Goal: Task Accomplishment & Management: Use online tool/utility

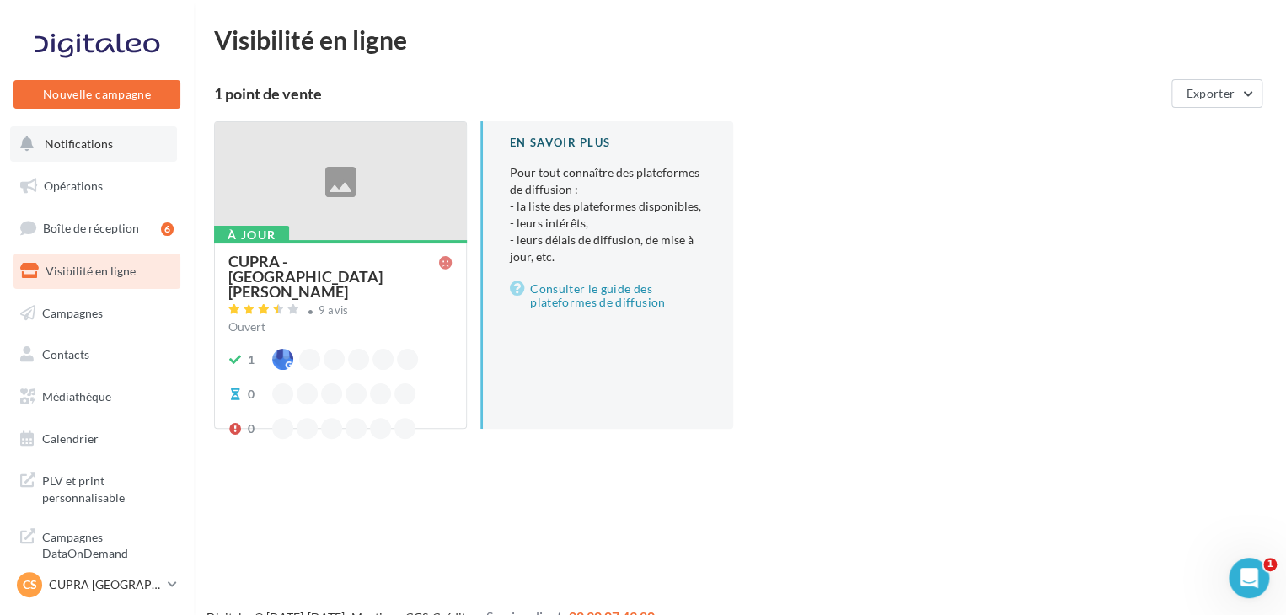
click at [126, 149] on button "Notifications" at bounding box center [93, 143] width 167 height 35
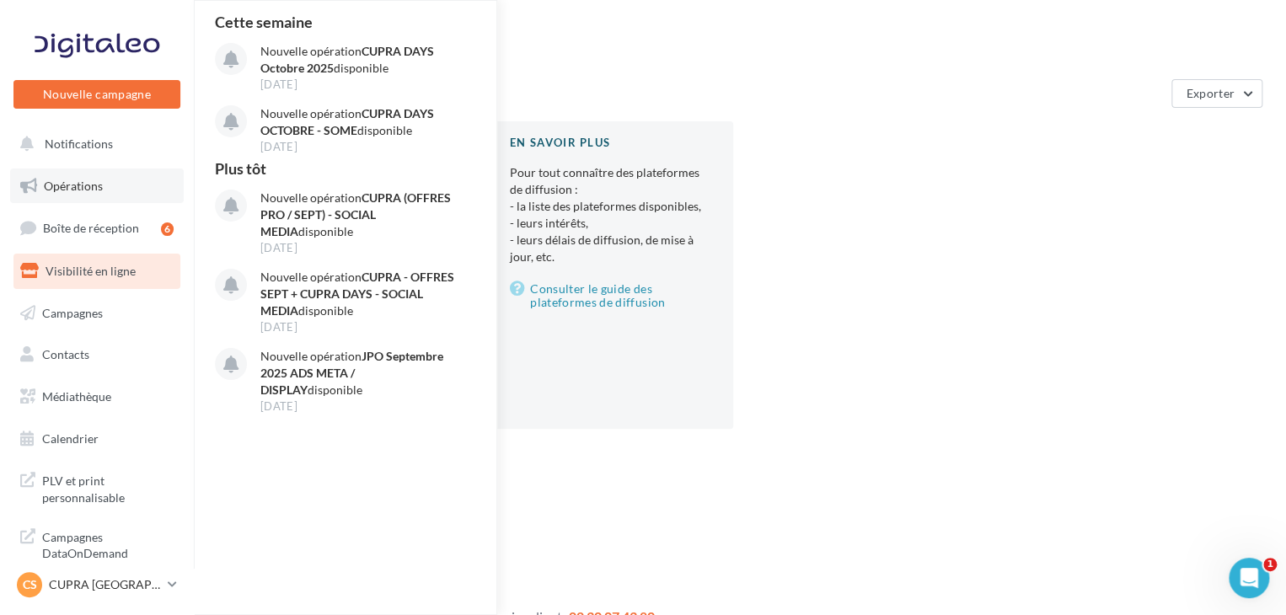
click at [126, 188] on link "Opérations" at bounding box center [97, 186] width 174 height 35
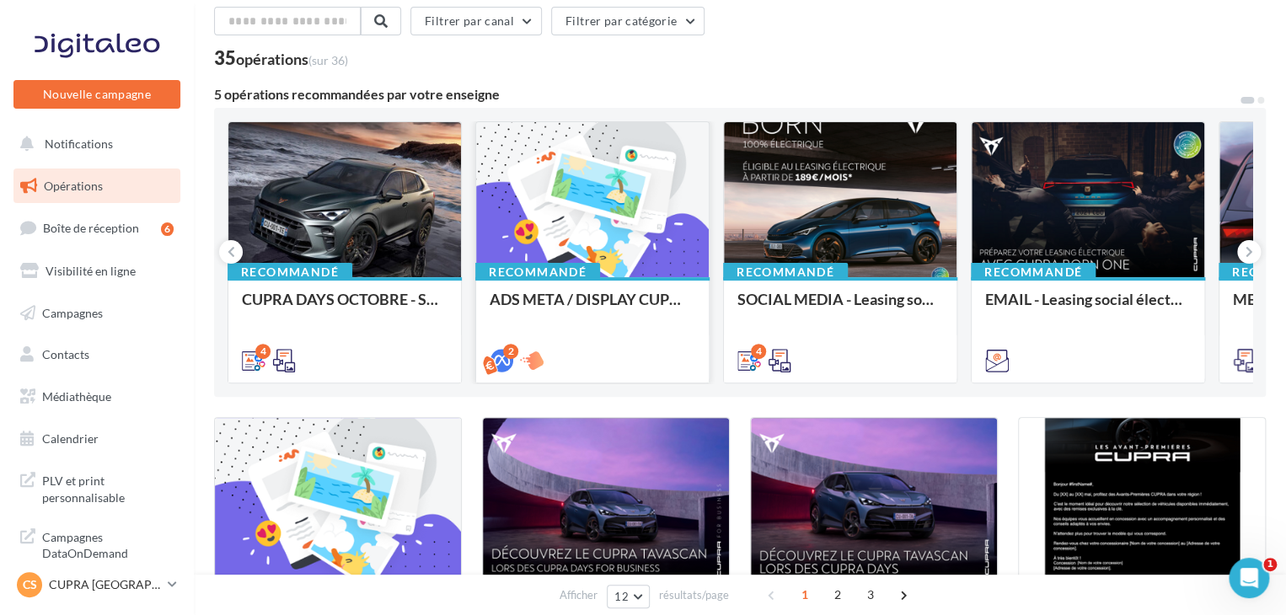
scroll to position [63, 0]
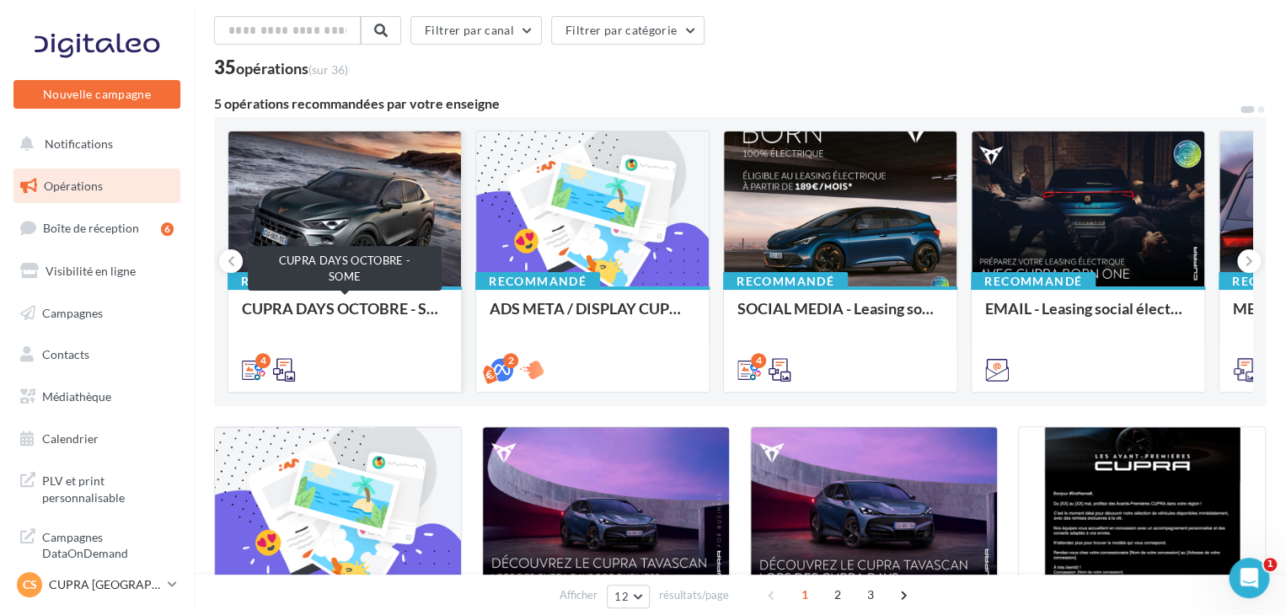
click at [401, 329] on div "CUPRA DAYS OCTOBRE - SOME" at bounding box center [345, 317] width 206 height 34
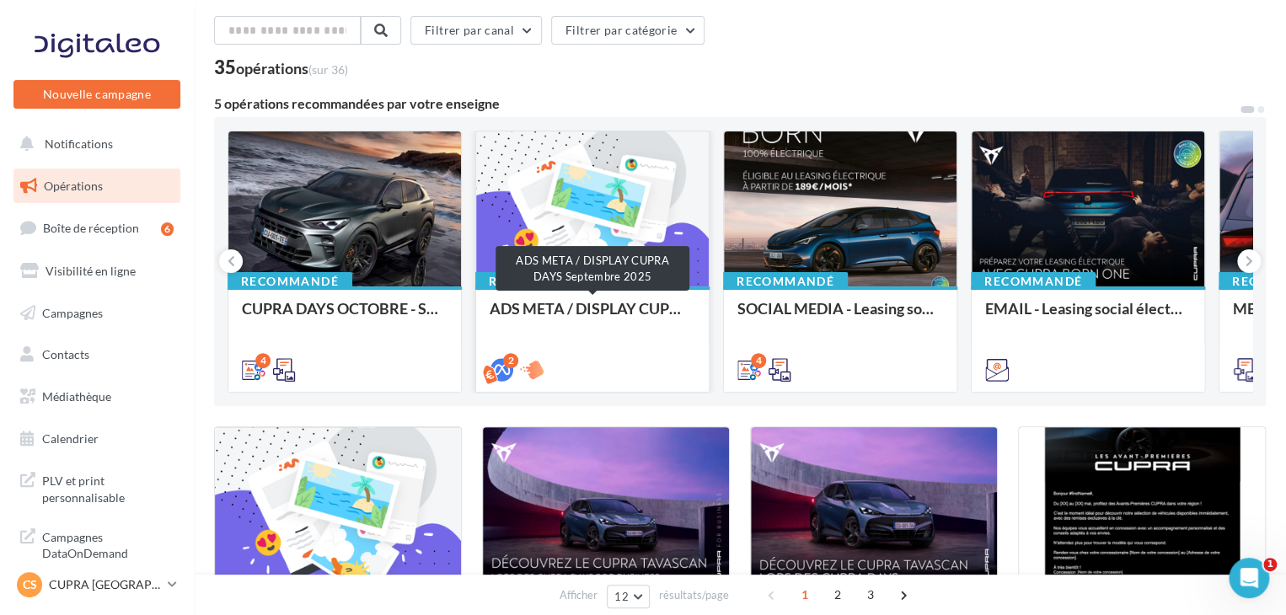
click at [570, 316] on div "ADS META / DISPLAY CUPRA DAYS Septembre 2025" at bounding box center [593, 317] width 206 height 34
drag, startPoint x: 570, startPoint y: 316, endPoint x: 484, endPoint y: 414, distance: 130.7
click at [635, 296] on div "Recommandé ADS META / DISPLAY CUPRA DAYS Septembre 2025" at bounding box center [592, 339] width 233 height 104
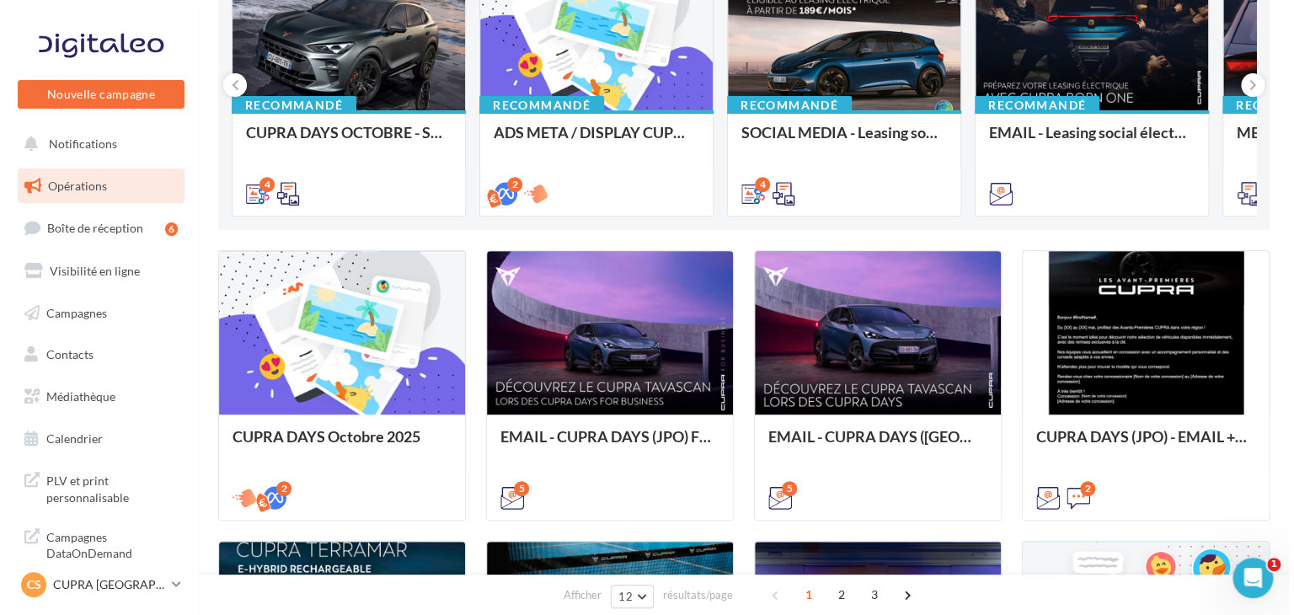
scroll to position [244, 0]
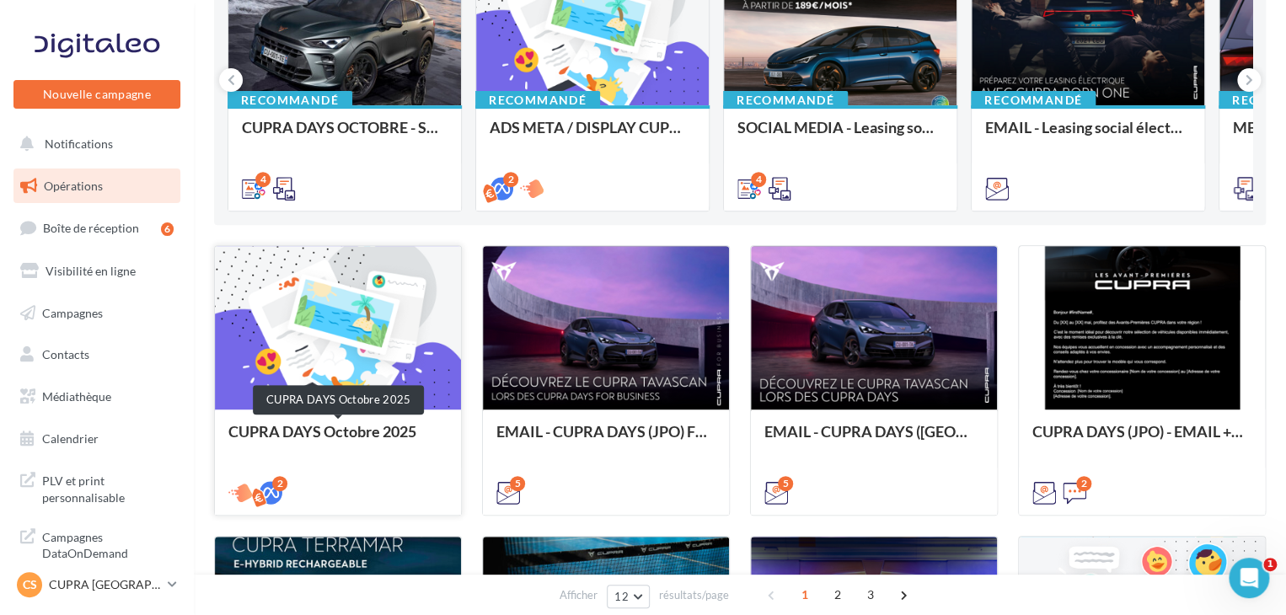
click at [392, 432] on div "CUPRA DAYS Octobre 2025" at bounding box center [337, 440] width 219 height 34
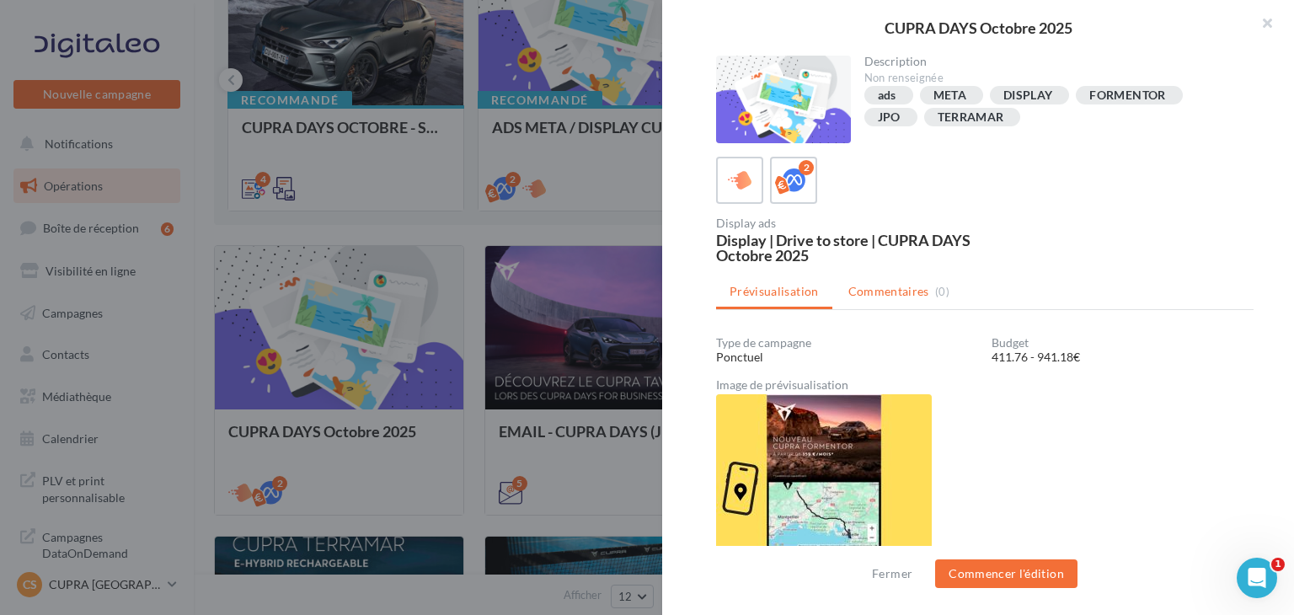
scroll to position [20, 0]
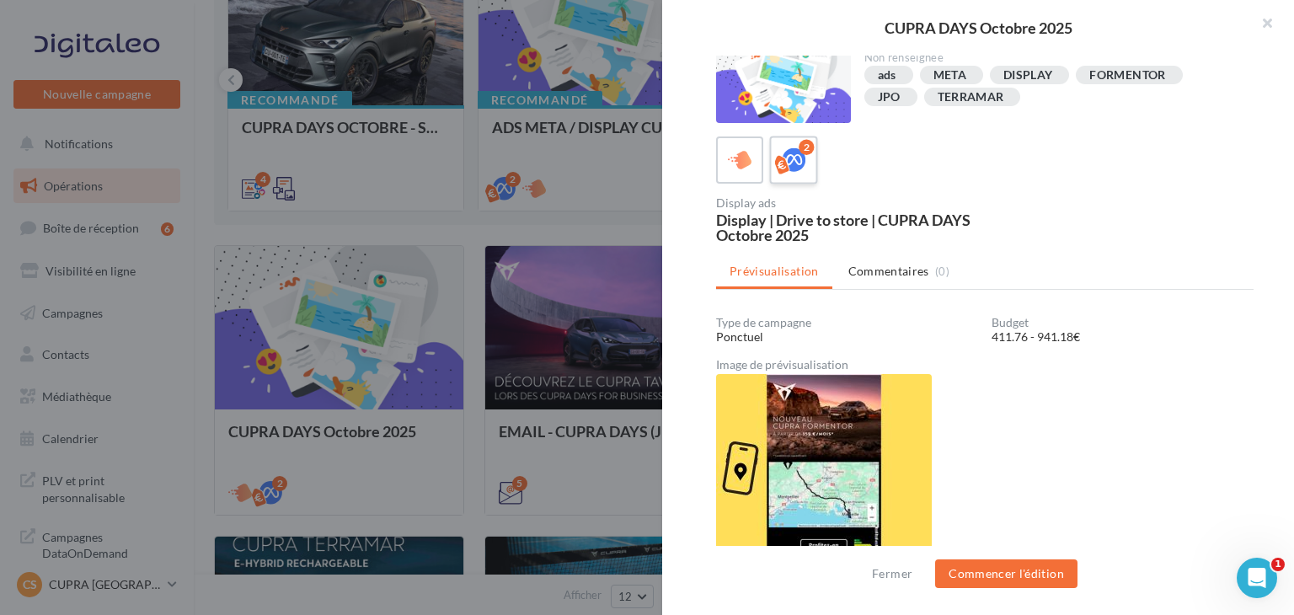
click at [805, 165] on icon at bounding box center [794, 160] width 24 height 24
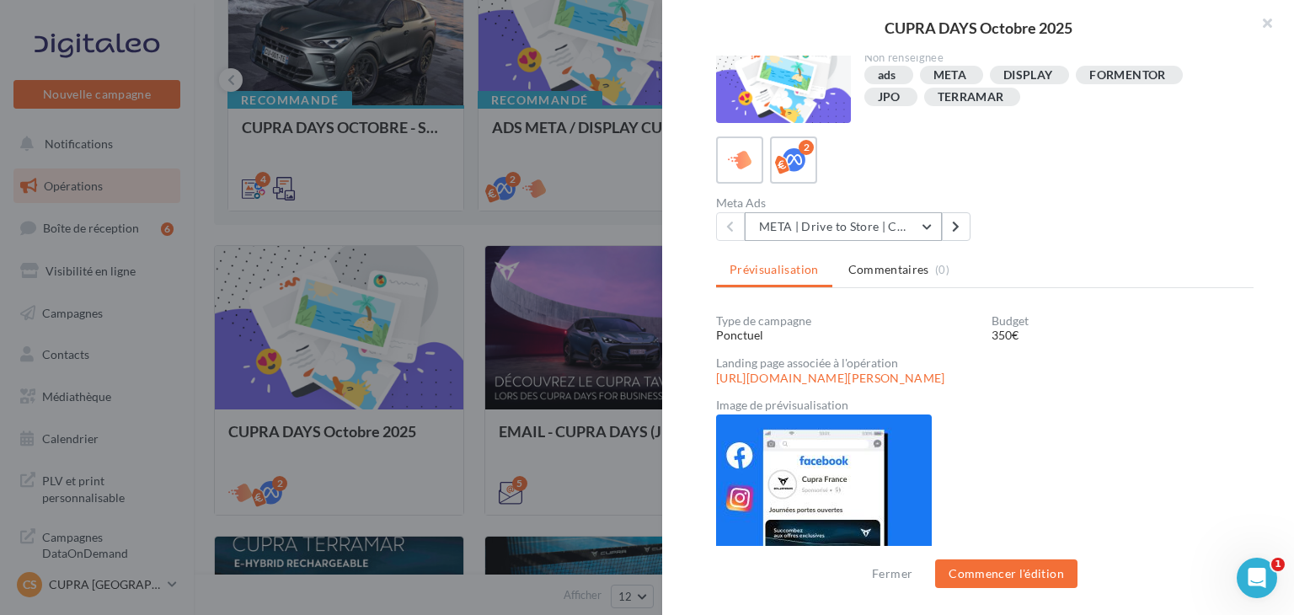
click at [877, 228] on button "META | Drive to Store | CUPRA DAYS Octobre 2025" at bounding box center [843, 226] width 197 height 29
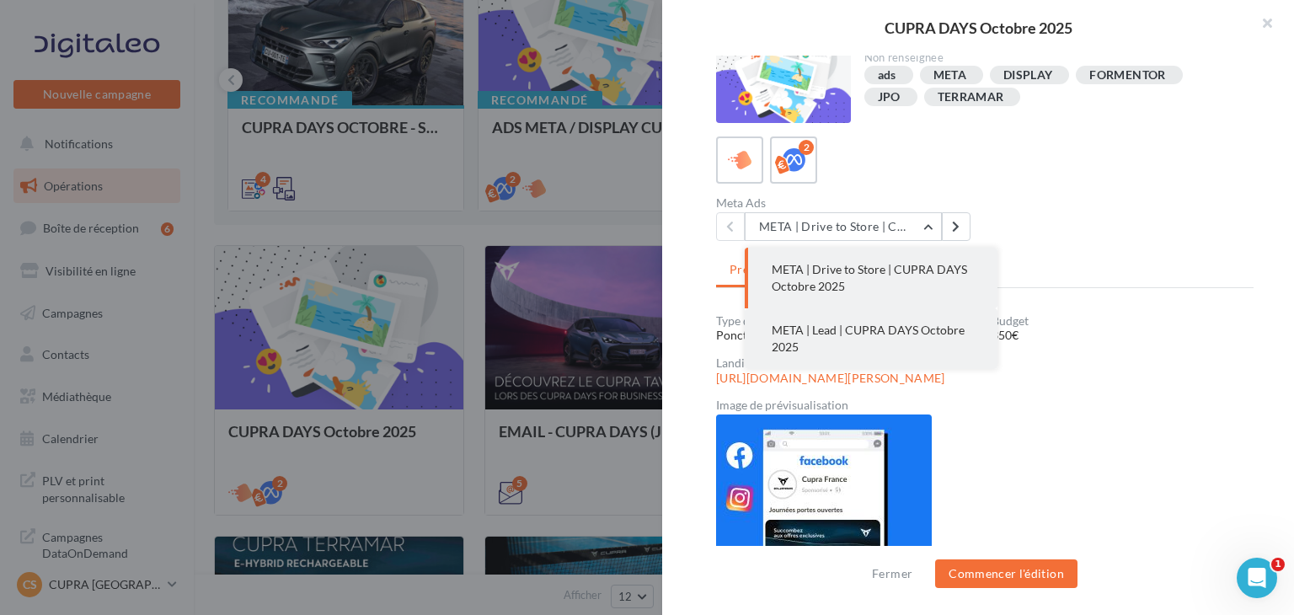
click at [886, 333] on span "META | Lead | CUPRA DAYS Octobre 2025" at bounding box center [868, 338] width 193 height 31
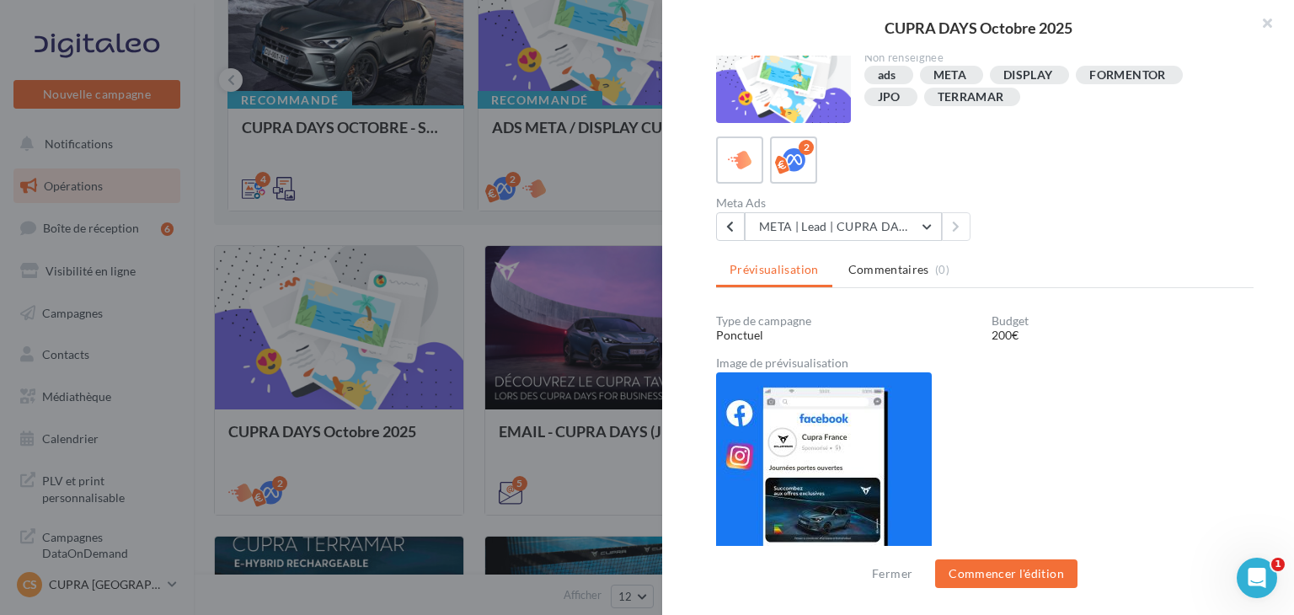
scroll to position [19, 0]
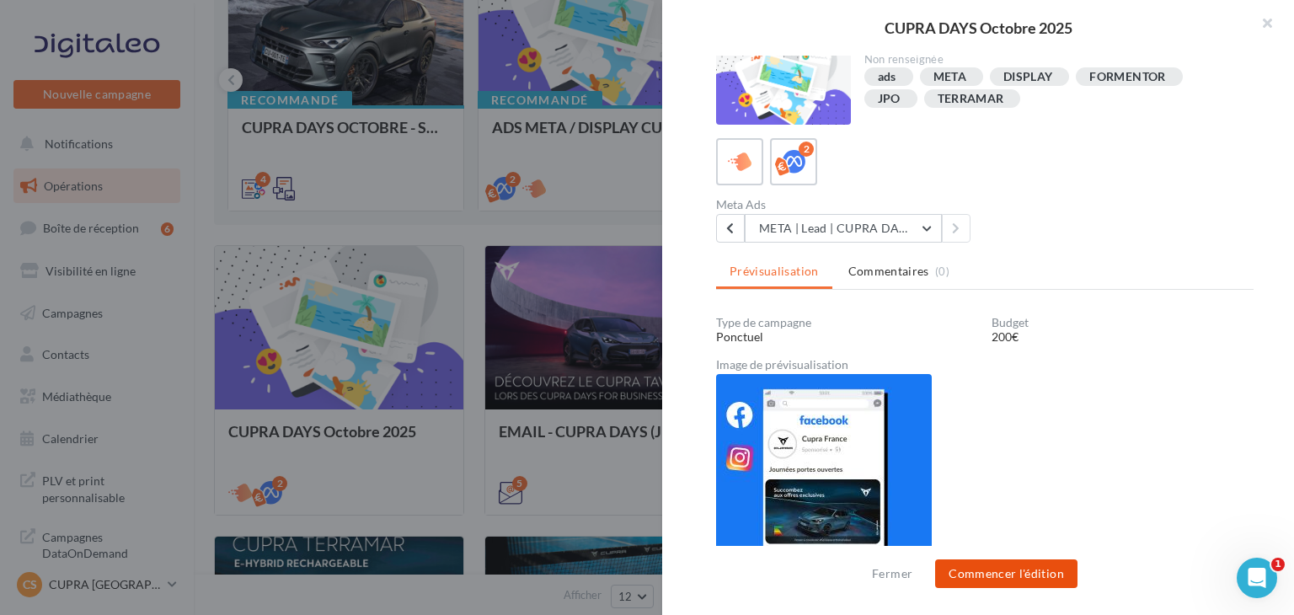
click at [1016, 574] on button "Commencer l'édition" at bounding box center [1006, 574] width 142 height 29
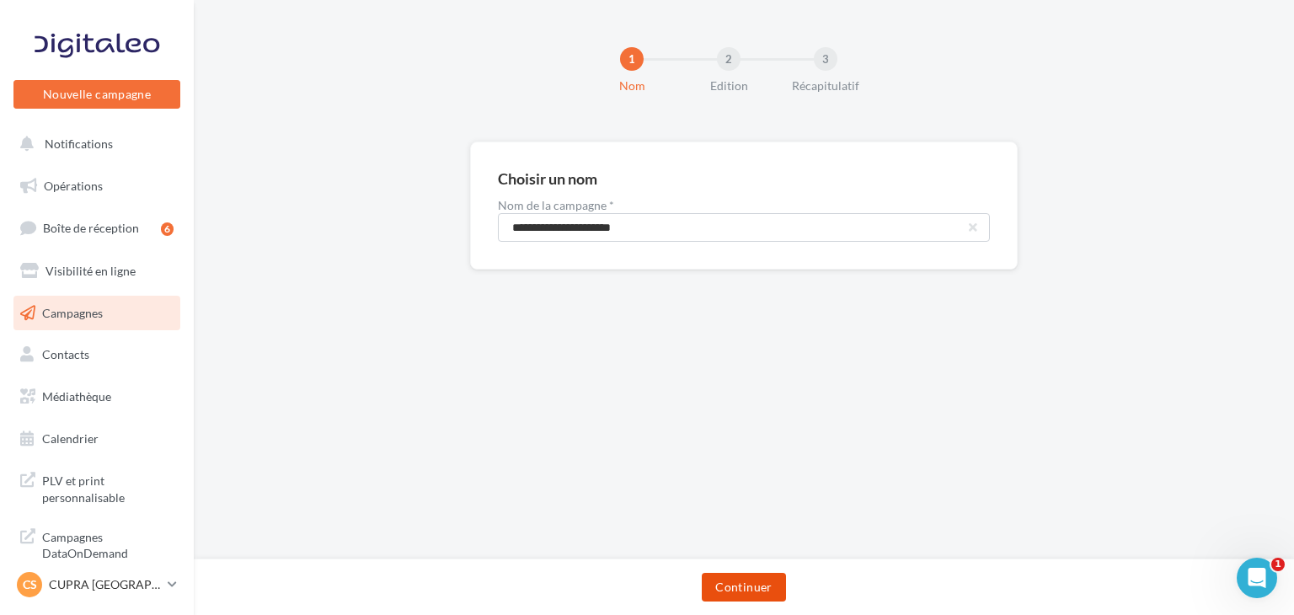
click at [764, 580] on button "Continuer" at bounding box center [743, 587] width 83 height 29
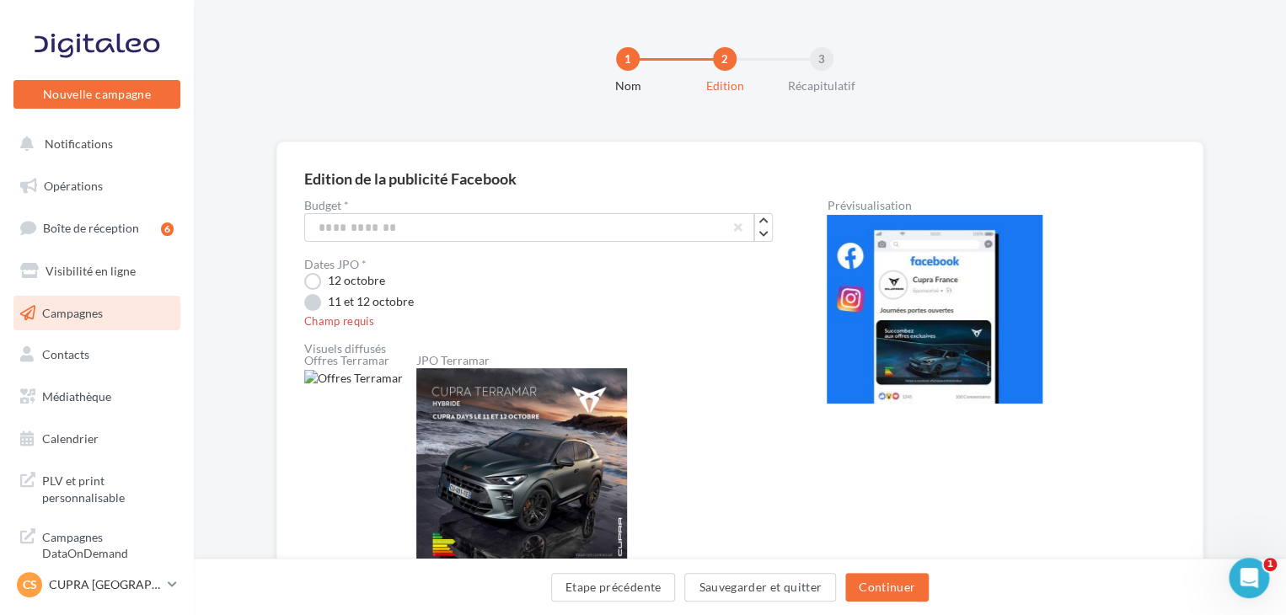
click at [384, 301] on label "11 et 12 octobre" at bounding box center [359, 302] width 110 height 17
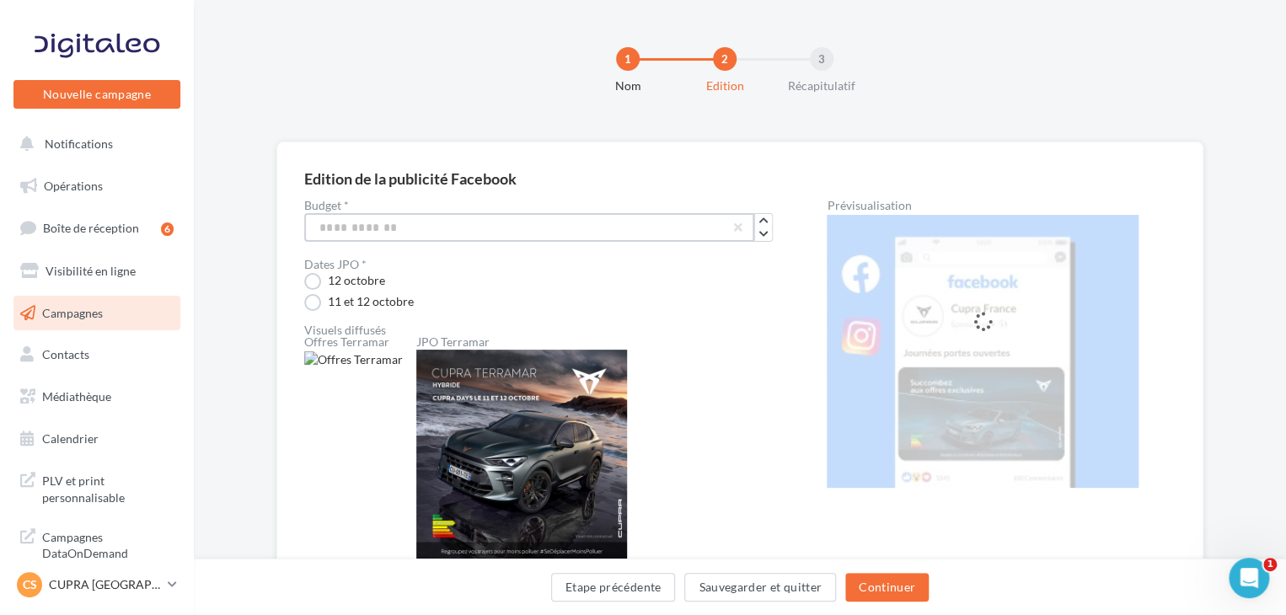
click at [321, 222] on input "***" at bounding box center [529, 227] width 450 height 29
type input "***"
click at [322, 136] on div "1 Nom 2 Edition 3 Récapitulatif" at bounding box center [740, 71] width 1092 height 142
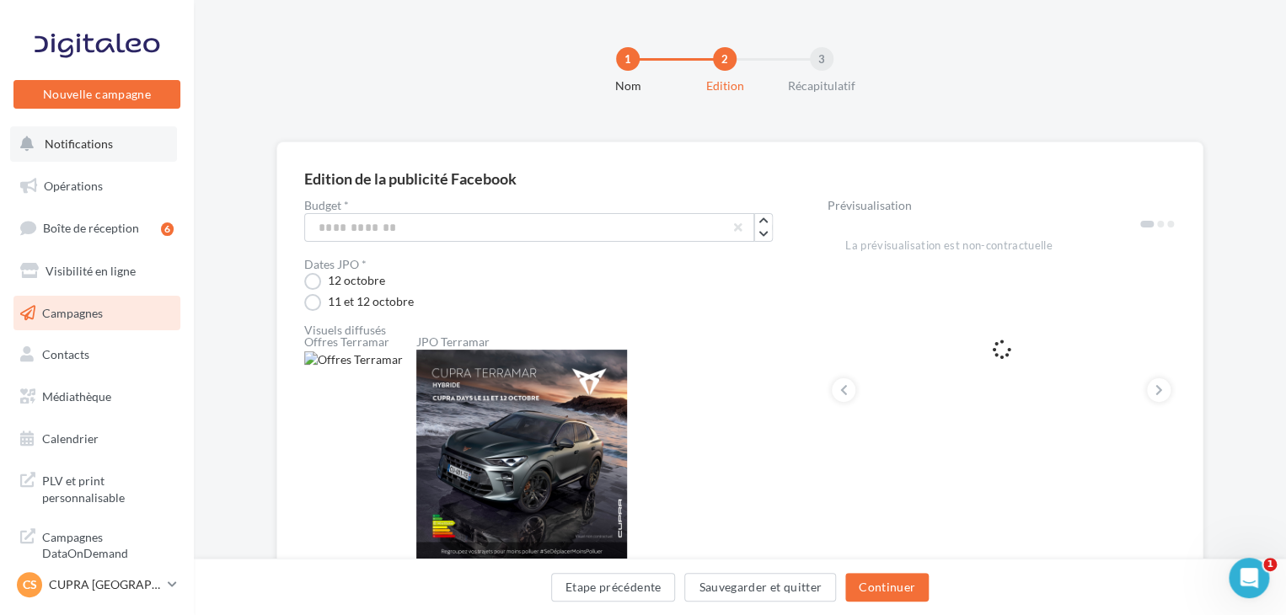
click at [99, 153] on button "Notifications" at bounding box center [93, 143] width 167 height 35
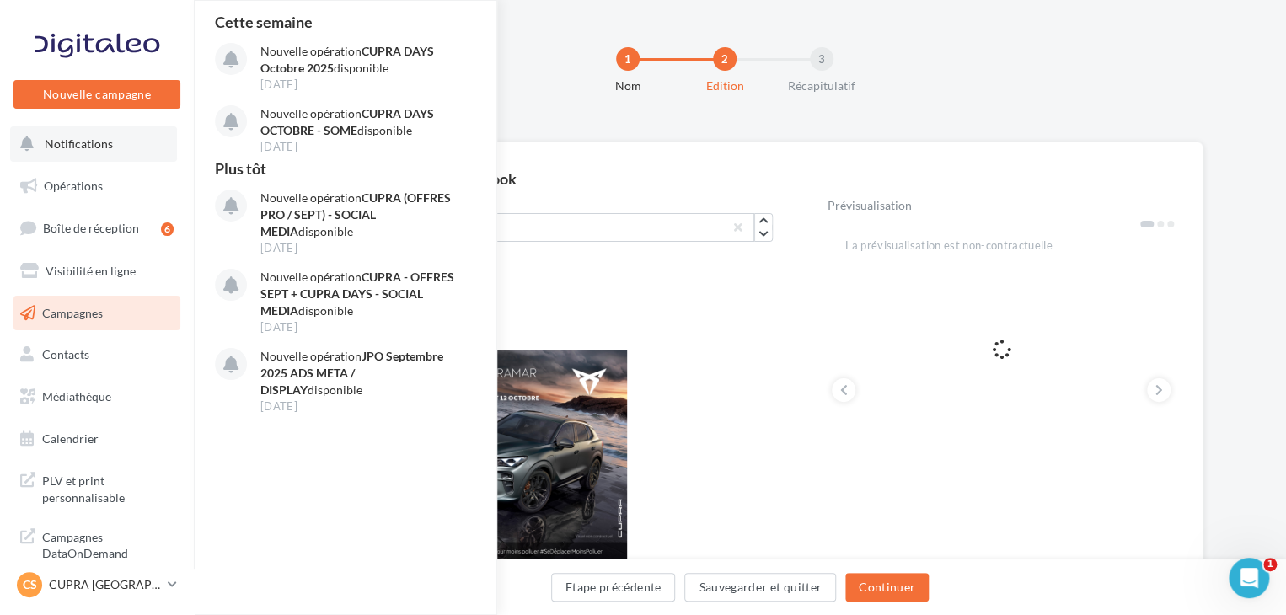
click at [86, 142] on span "Notifications" at bounding box center [79, 144] width 68 height 14
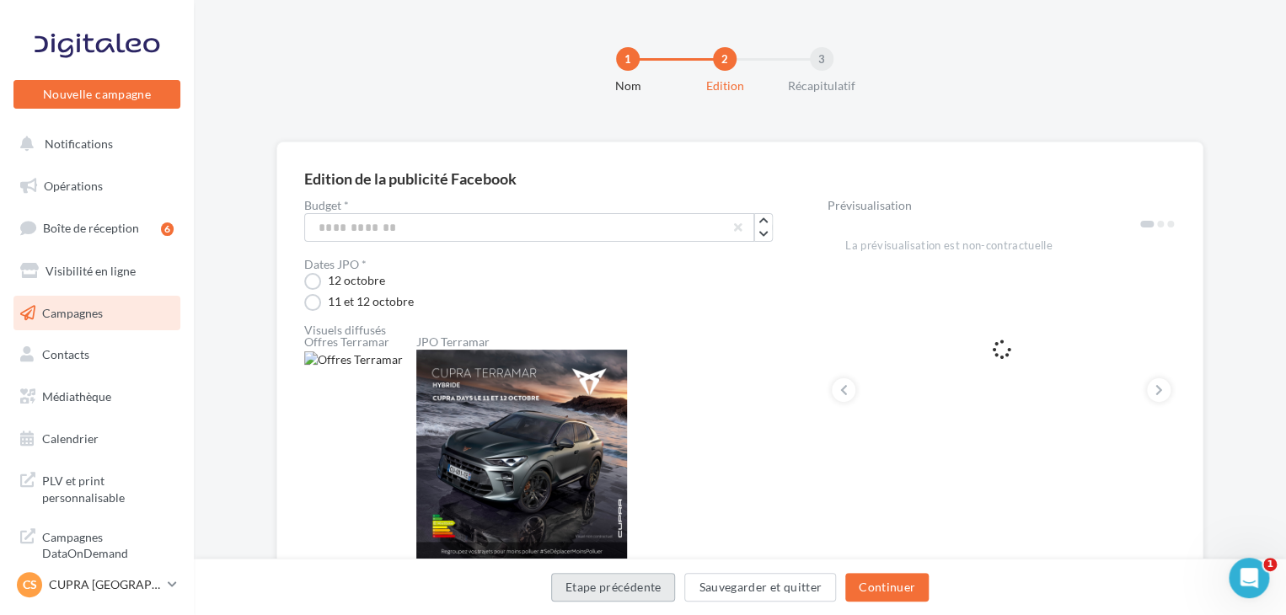
click at [593, 592] on button "Etape précédente" at bounding box center [613, 587] width 125 height 29
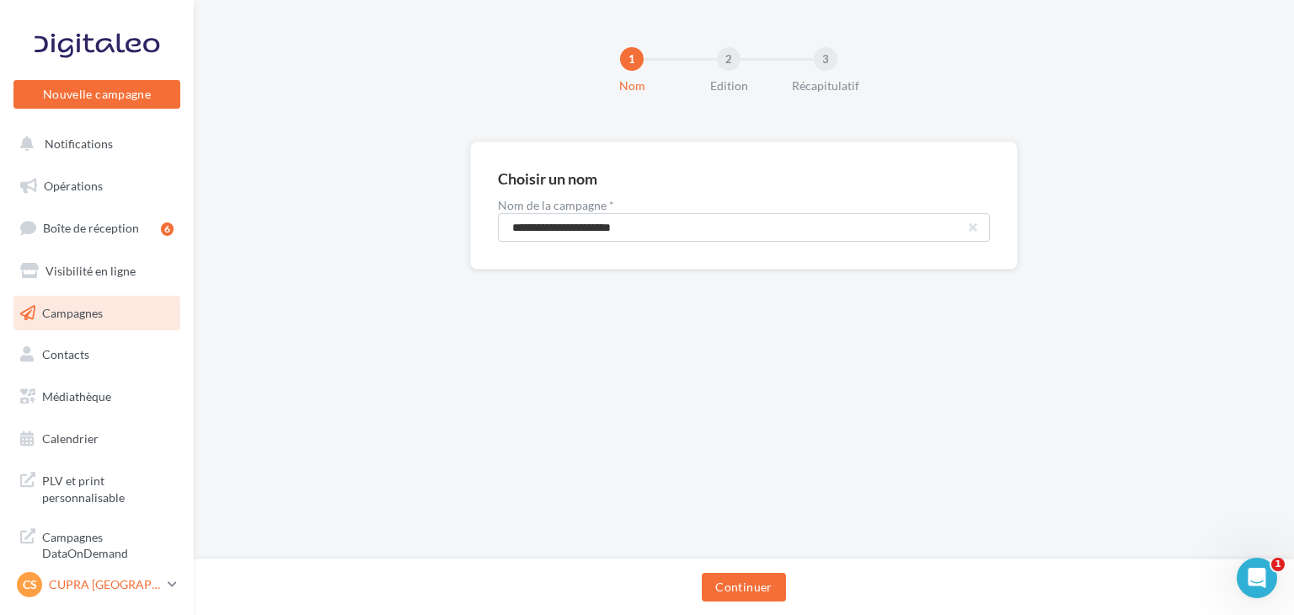
click at [142, 577] on p "CUPRA [GEOGRAPHIC_DATA][PERSON_NAME]" at bounding box center [105, 584] width 112 height 17
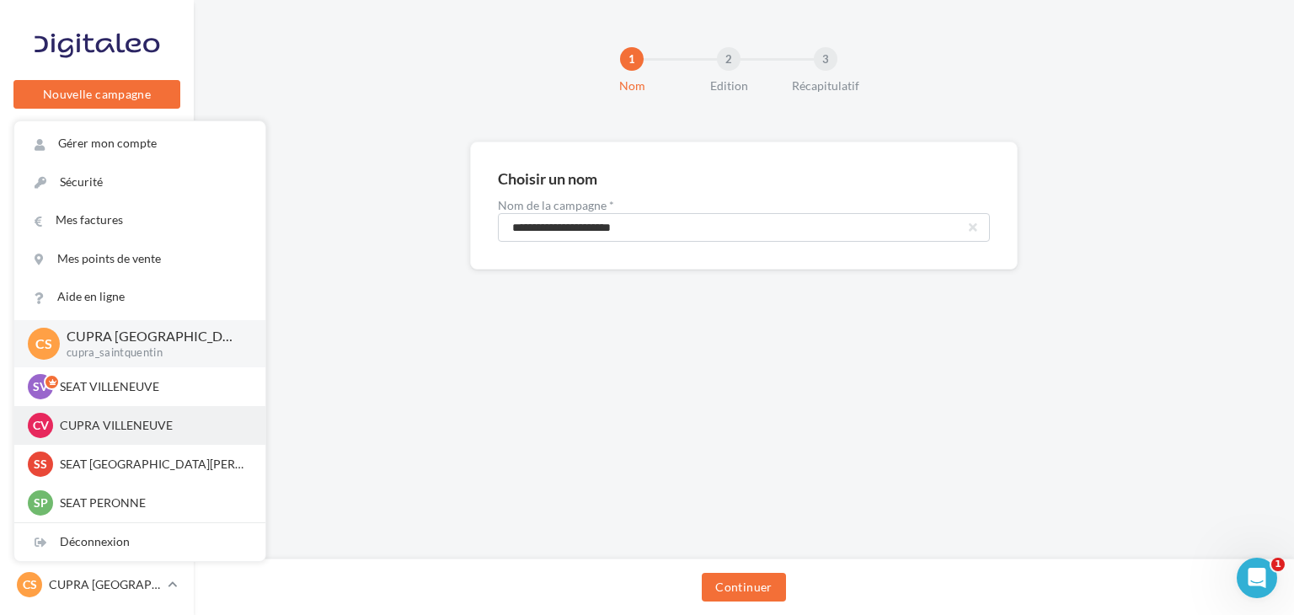
click at [137, 428] on p "CUPRA VILLENEUVE" at bounding box center [152, 425] width 185 height 17
